Goal: Find specific page/section: Find specific page/section

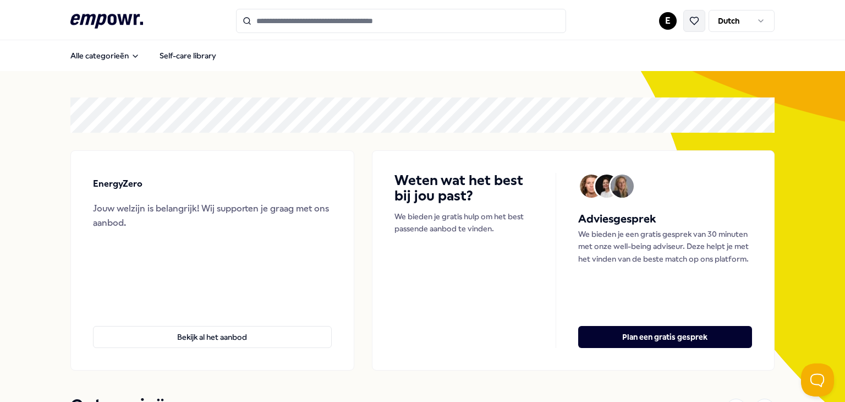
click at [689, 23] on icon at bounding box center [694, 21] width 10 height 10
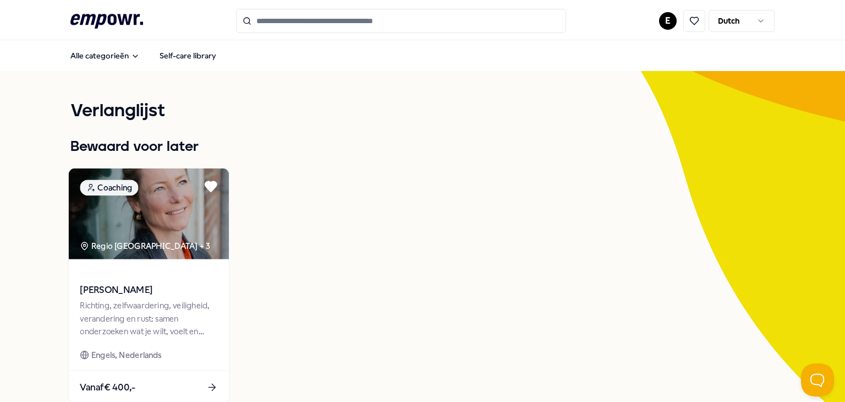
click at [182, 284] on span "[PERSON_NAME]" at bounding box center [149, 290] width 138 height 14
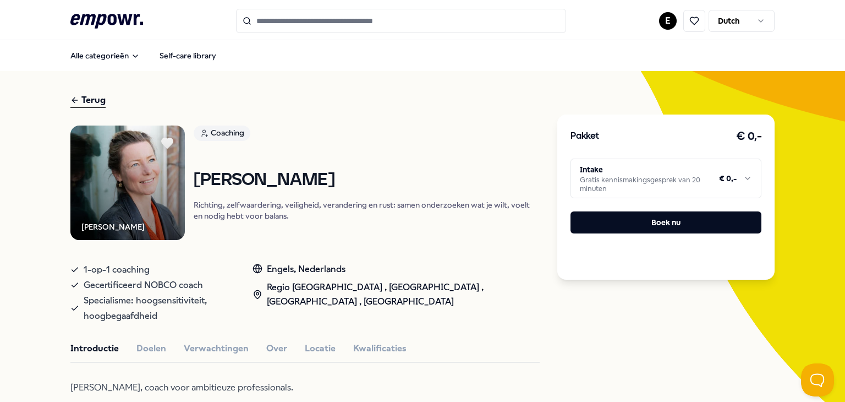
click at [645, 176] on html ".empowr-logo_svg__cls-1{fill:#03032f} E Dutch Alle categorieën Self-care librar…" at bounding box center [422, 201] width 845 height 402
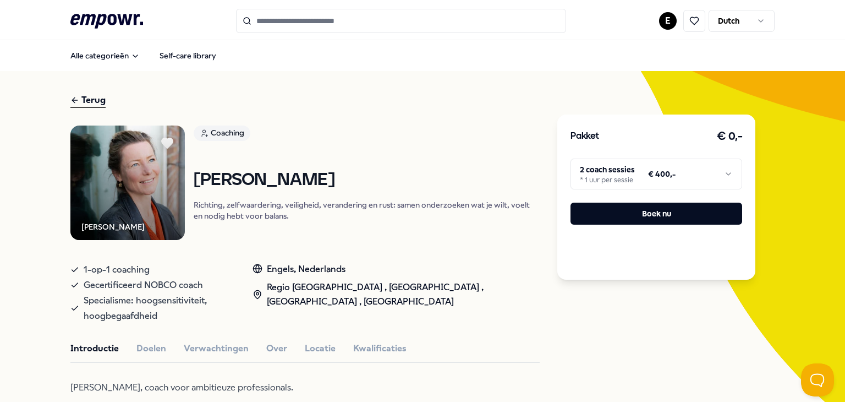
click at [328, 346] on div "Introductie Doelen Verwachtingen Over Locatie Kwalificaties" at bounding box center [304, 348] width 469 height 14
click at [322, 348] on button "Locatie" at bounding box center [320, 348] width 31 height 14
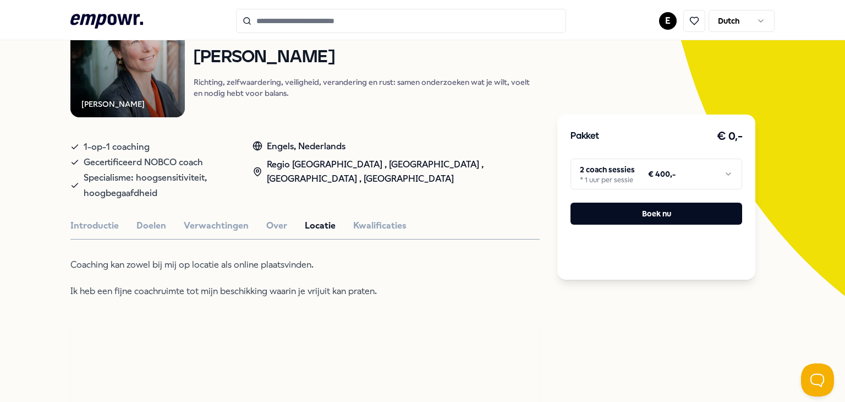
scroll to position [275, 0]
